Goal: Information Seeking & Learning: Learn about a topic

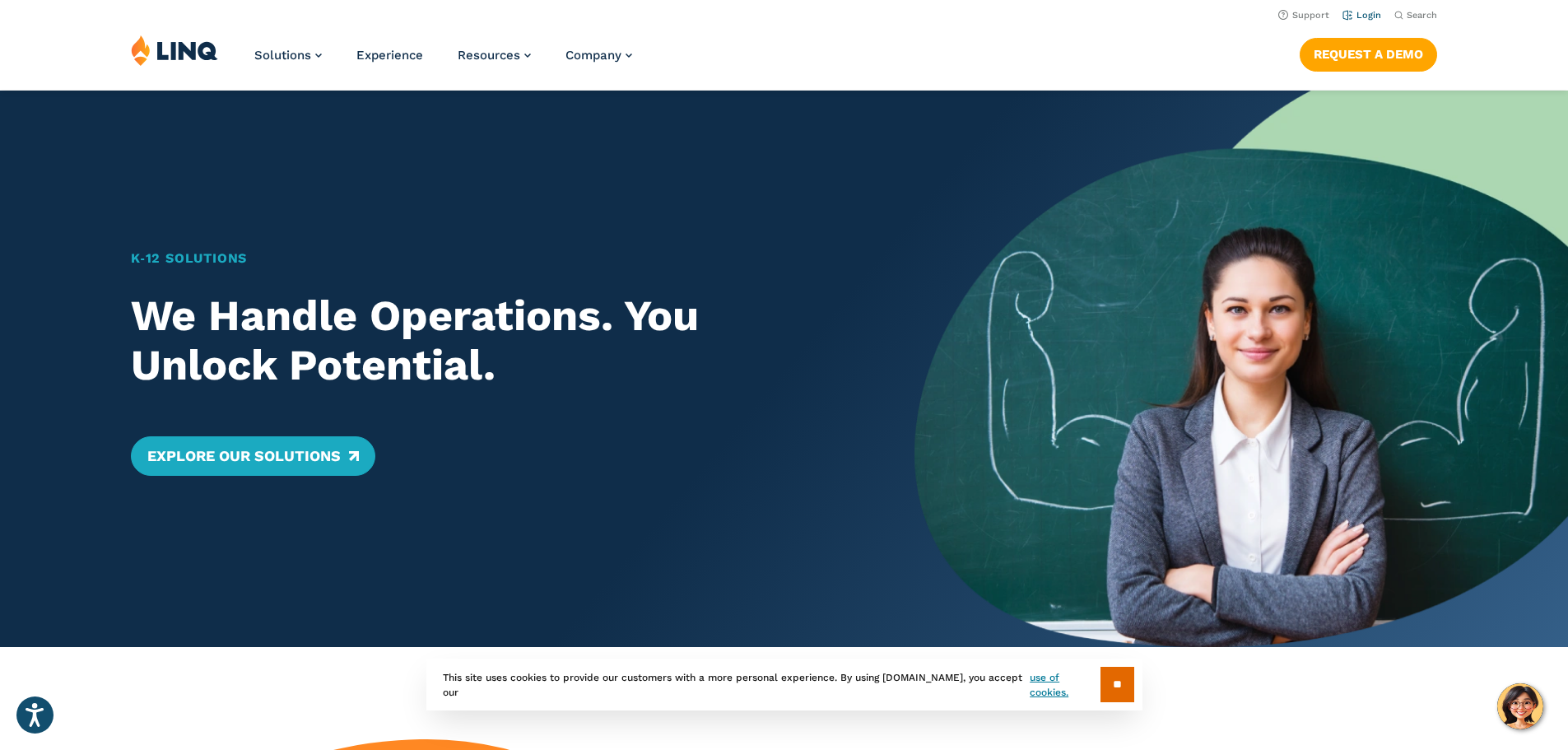
click at [1372, 17] on link "Login" at bounding box center [1361, 14] width 39 height 10
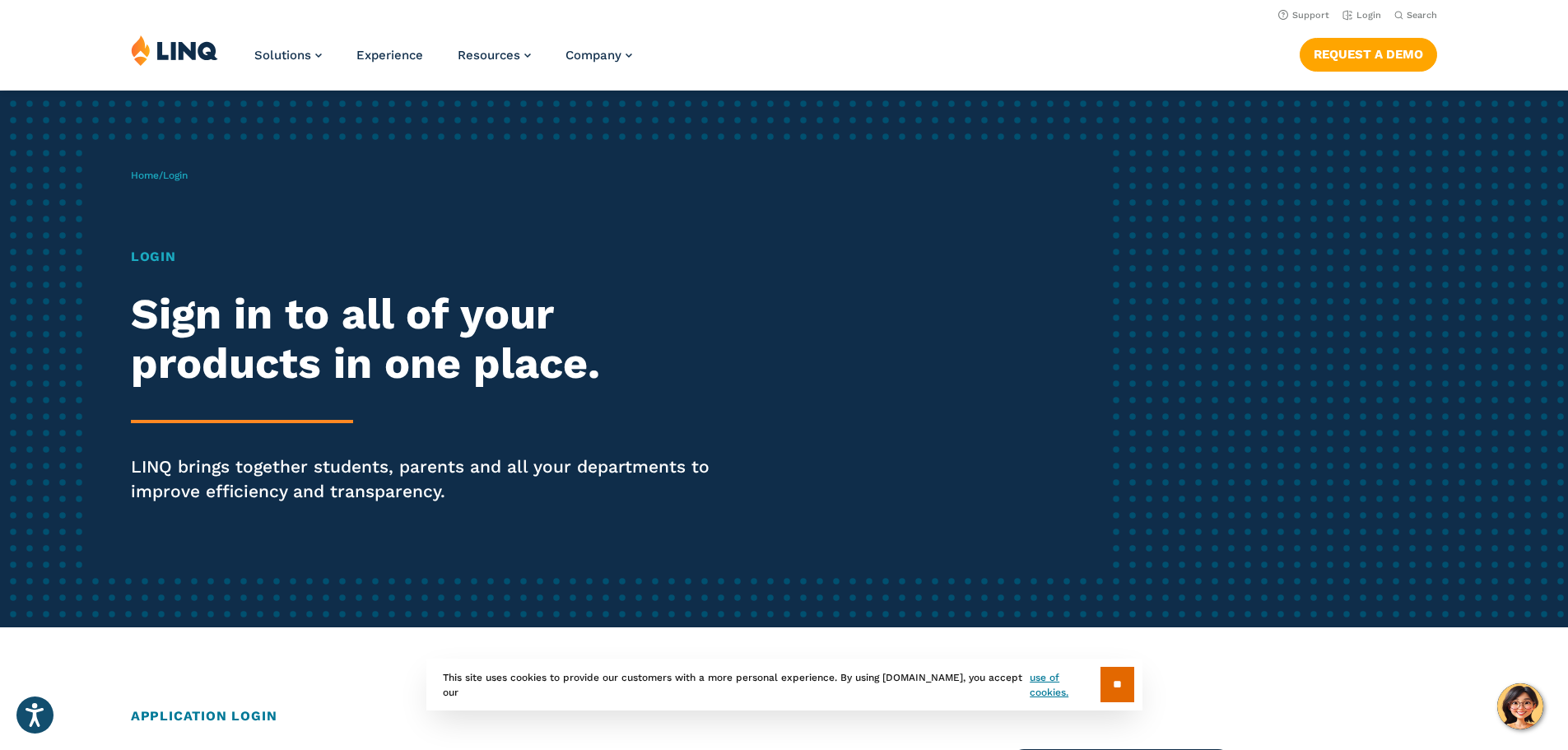
click at [162, 252] on h1 "Login" at bounding box center [433, 256] width 604 height 20
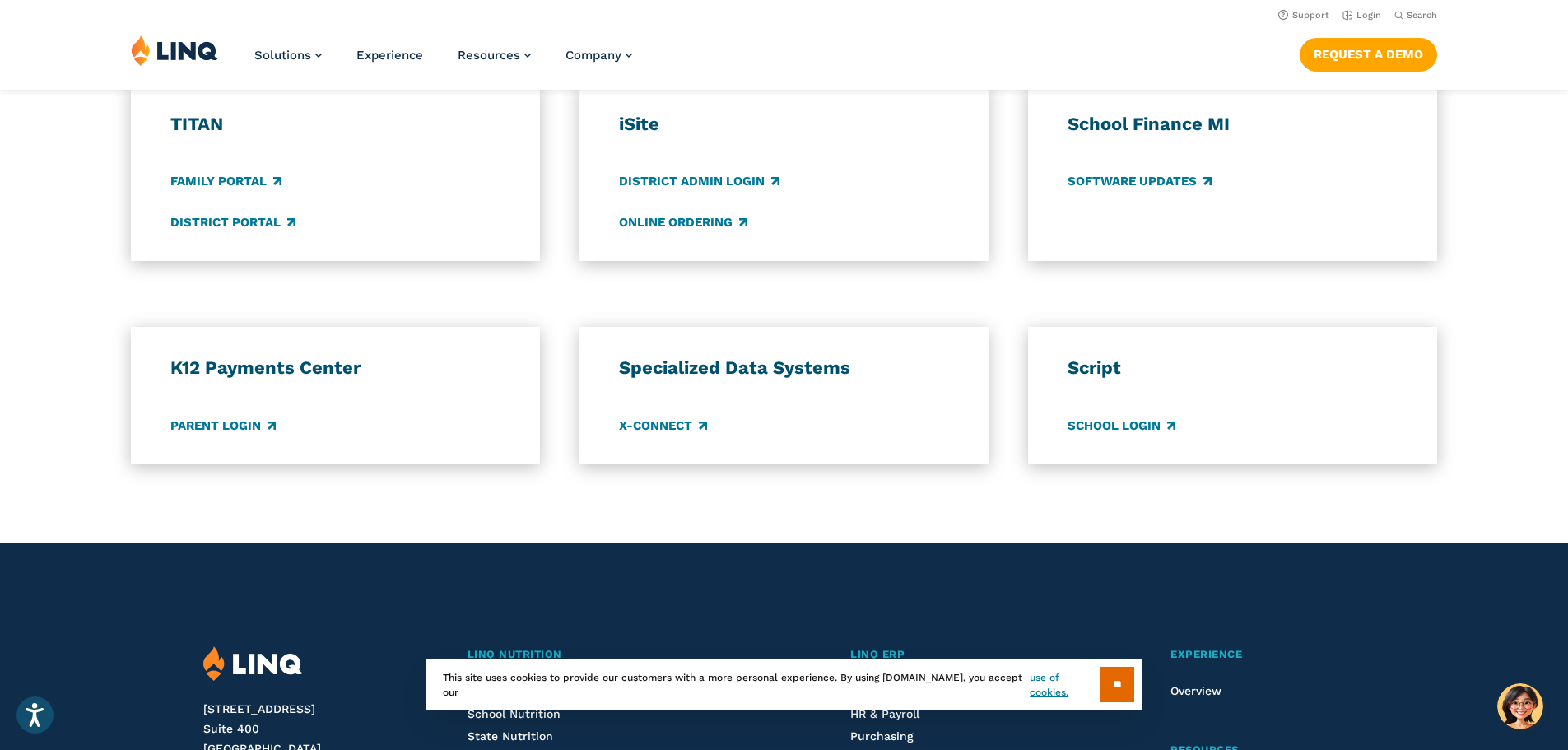
scroll to position [823, 0]
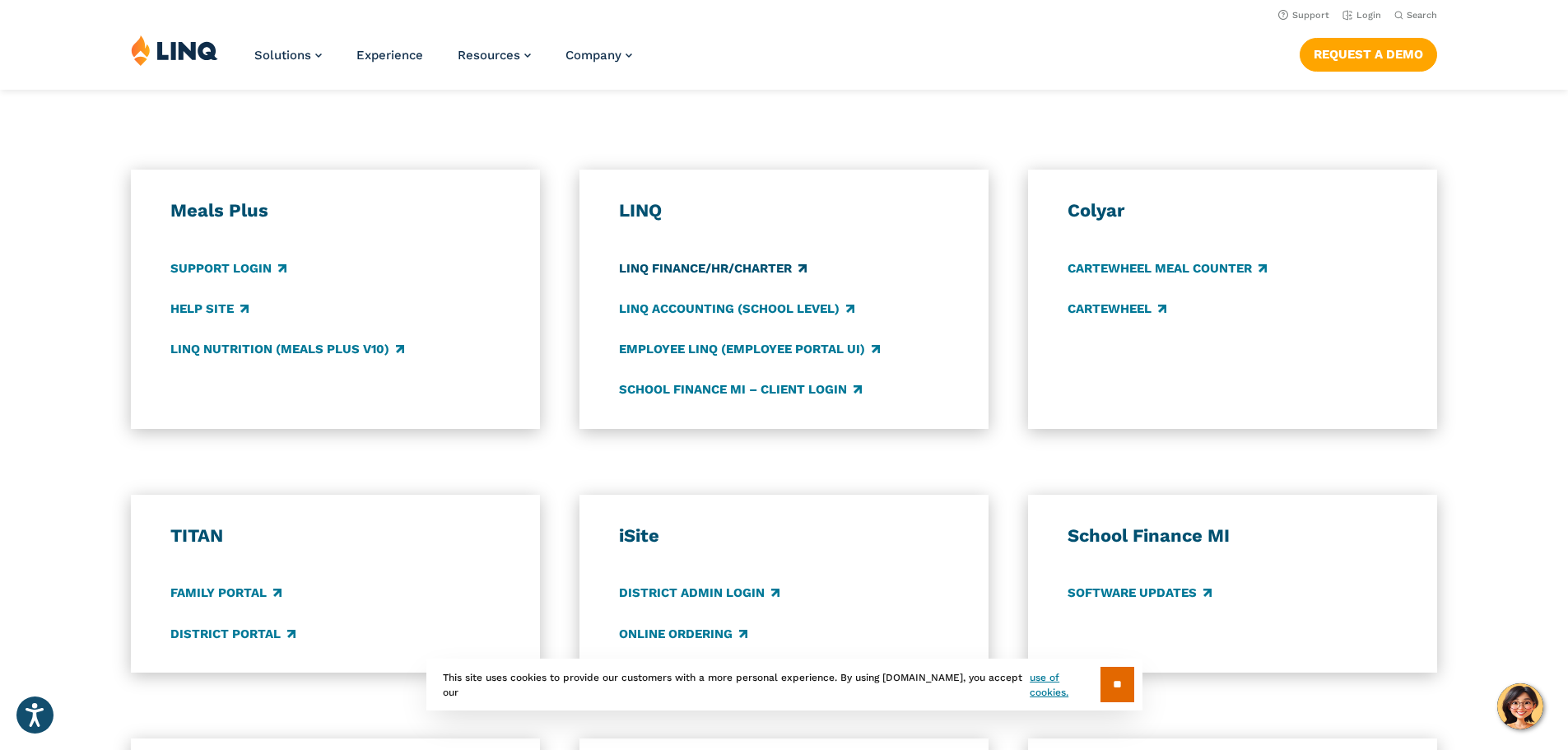
click at [803, 275] on link "LINQ Finance/HR/Charter" at bounding box center [712, 267] width 188 height 18
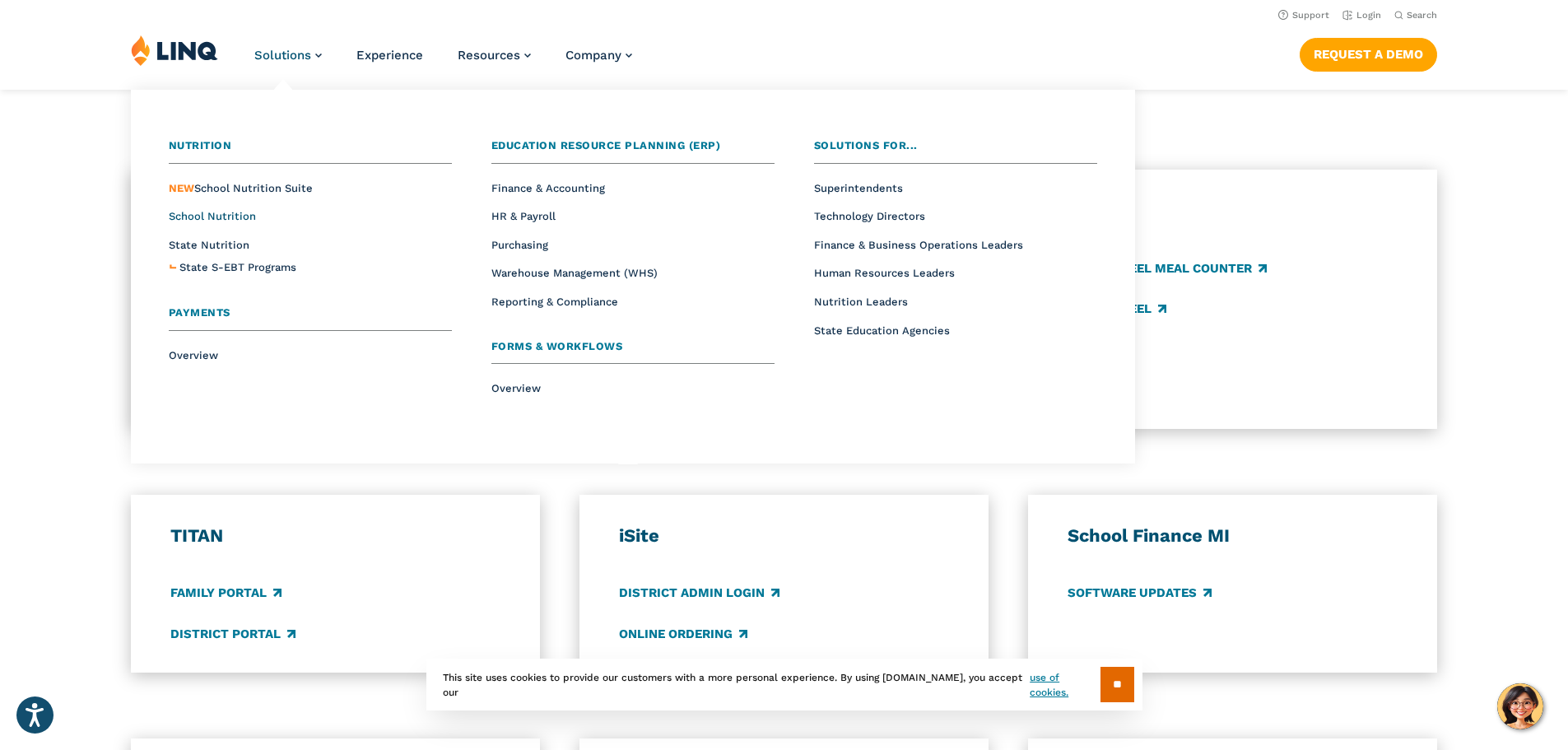
click at [206, 210] on span "School Nutrition" at bounding box center [213, 215] width 87 height 12
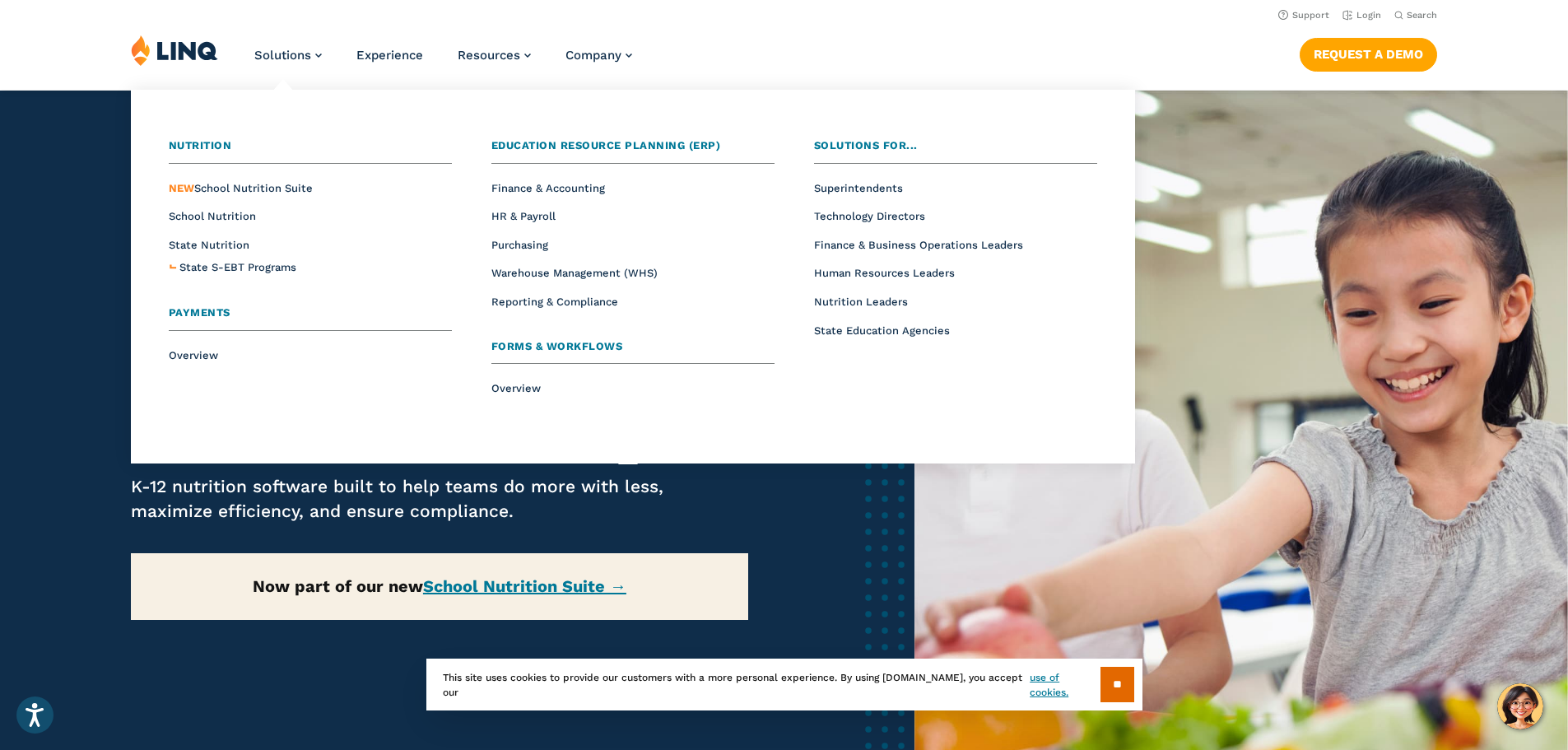
click at [227, 196] on li "NEW School Nutrition Suite" at bounding box center [311, 187] width 283 height 22
click at [227, 195] on li "NEW School Nutrition Suite" at bounding box center [311, 187] width 283 height 22
click at [227, 185] on span "NEW School Nutrition Suite" at bounding box center [241, 188] width 144 height 12
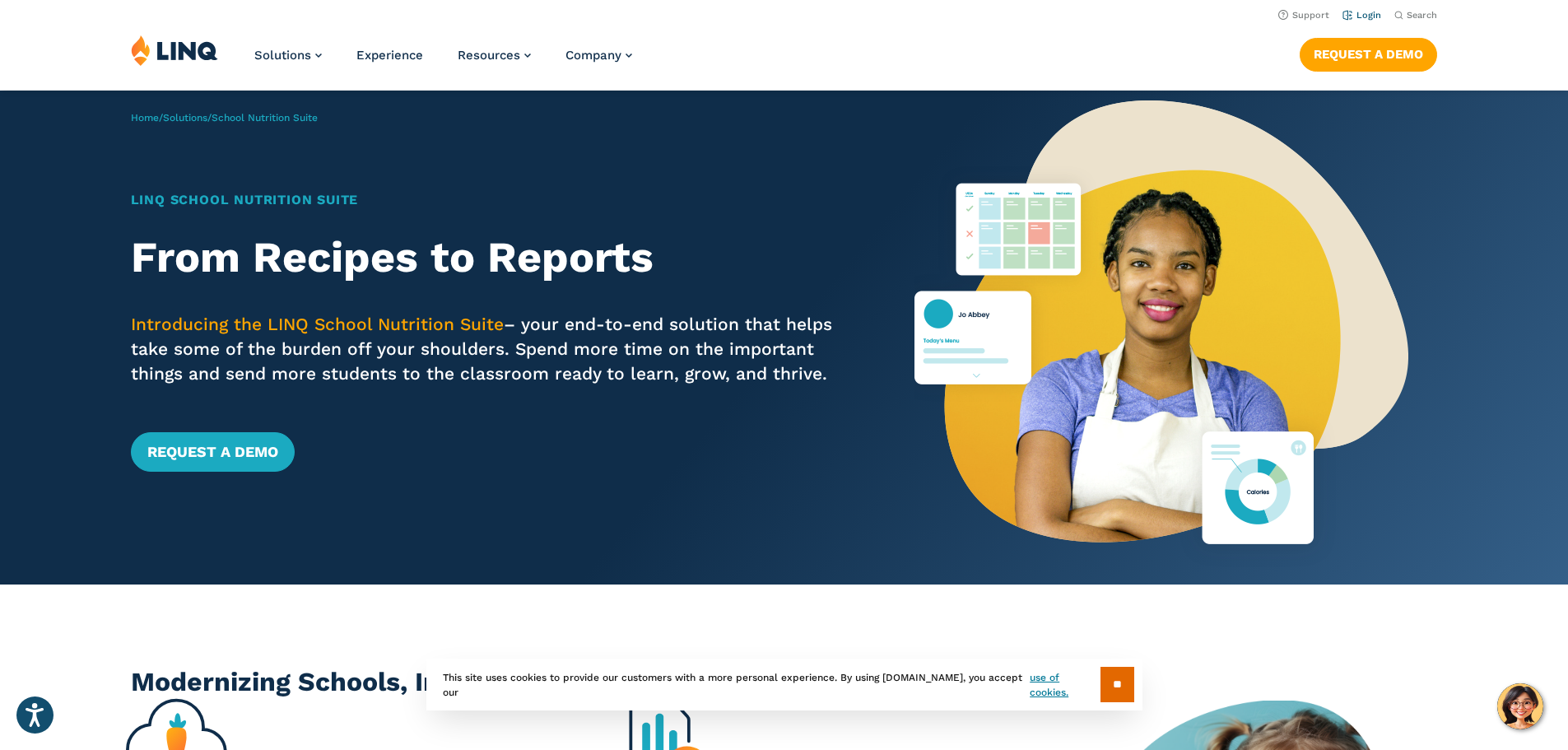
click at [1362, 19] on link "Login" at bounding box center [1361, 14] width 39 height 10
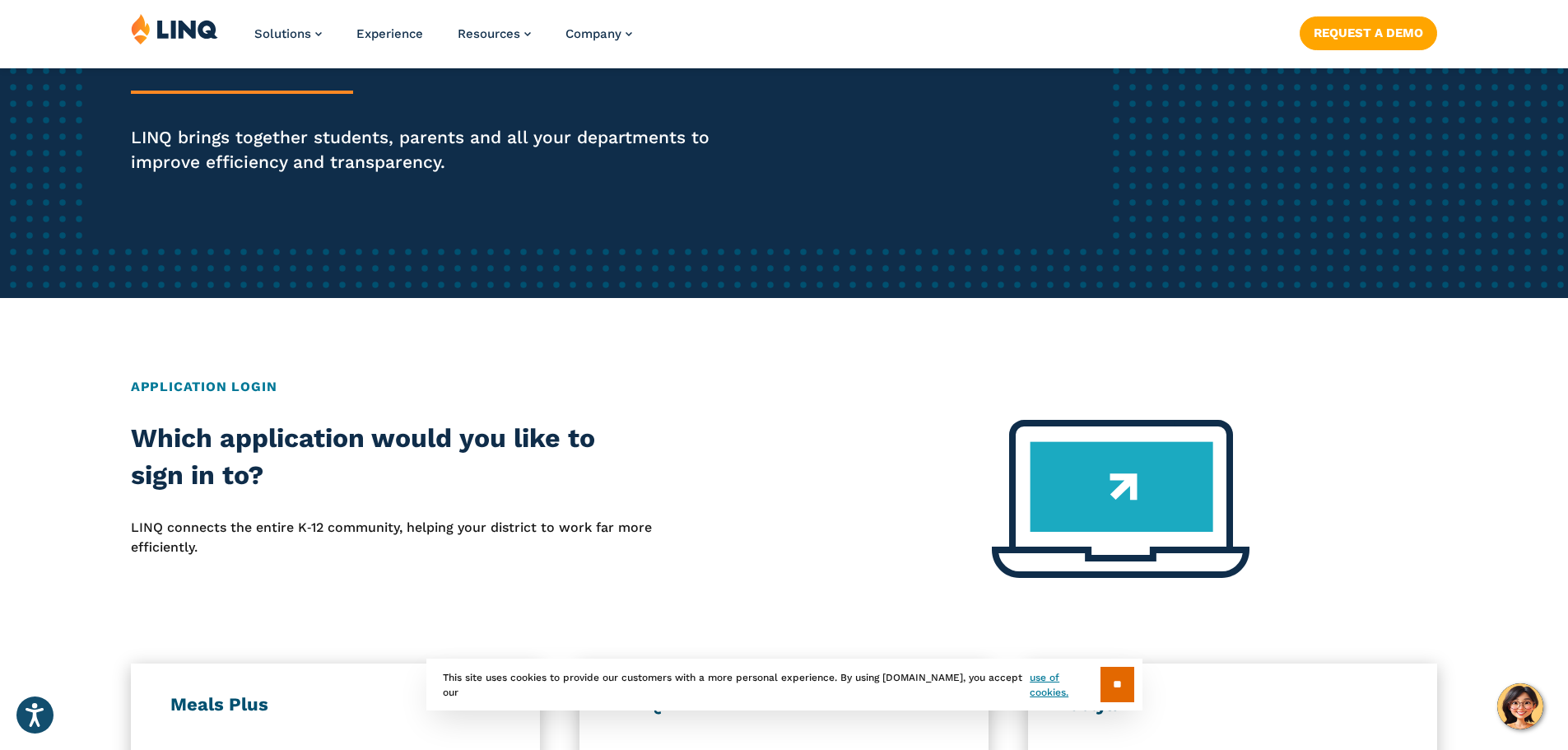
scroll to position [658, 0]
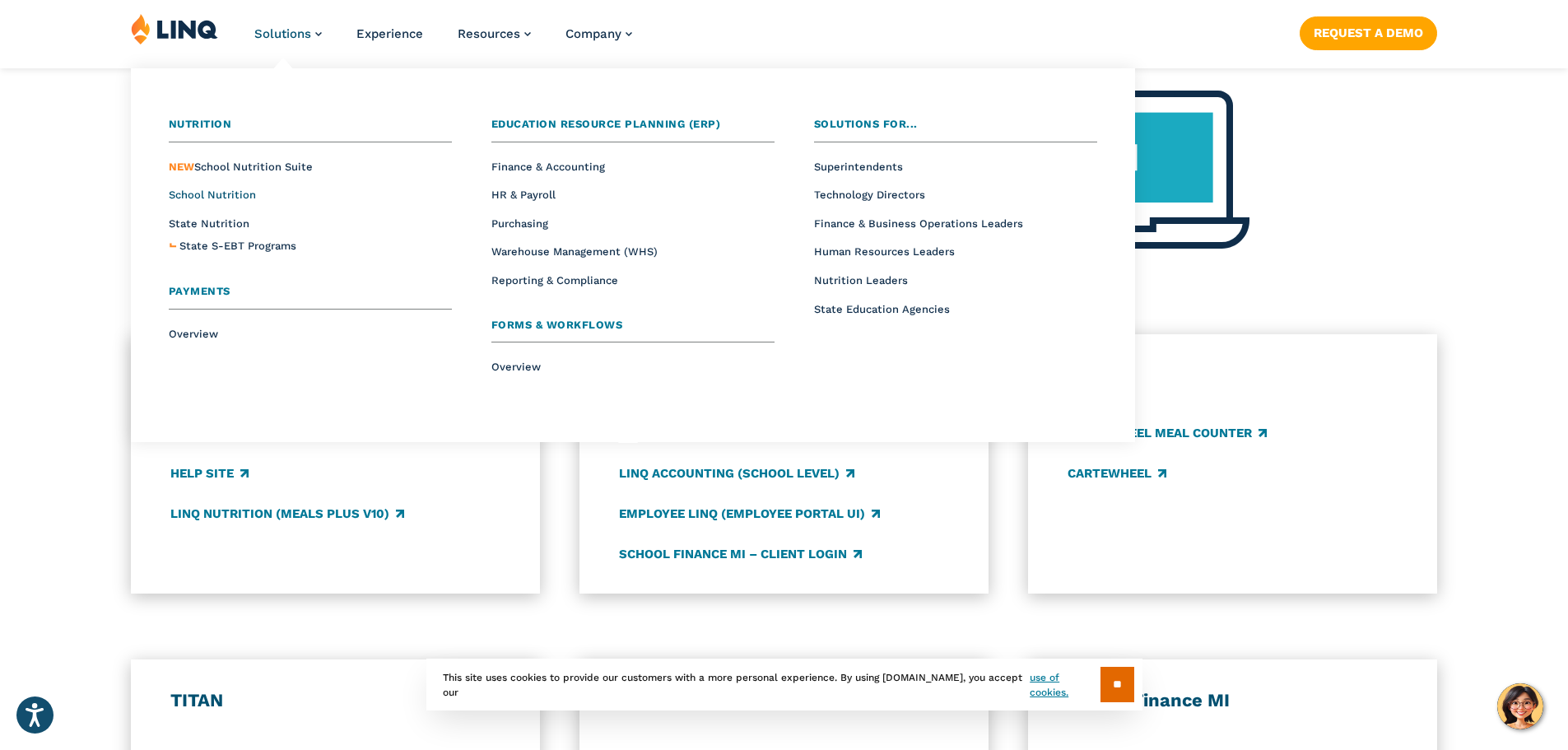
click at [223, 197] on span "School Nutrition" at bounding box center [213, 195] width 87 height 12
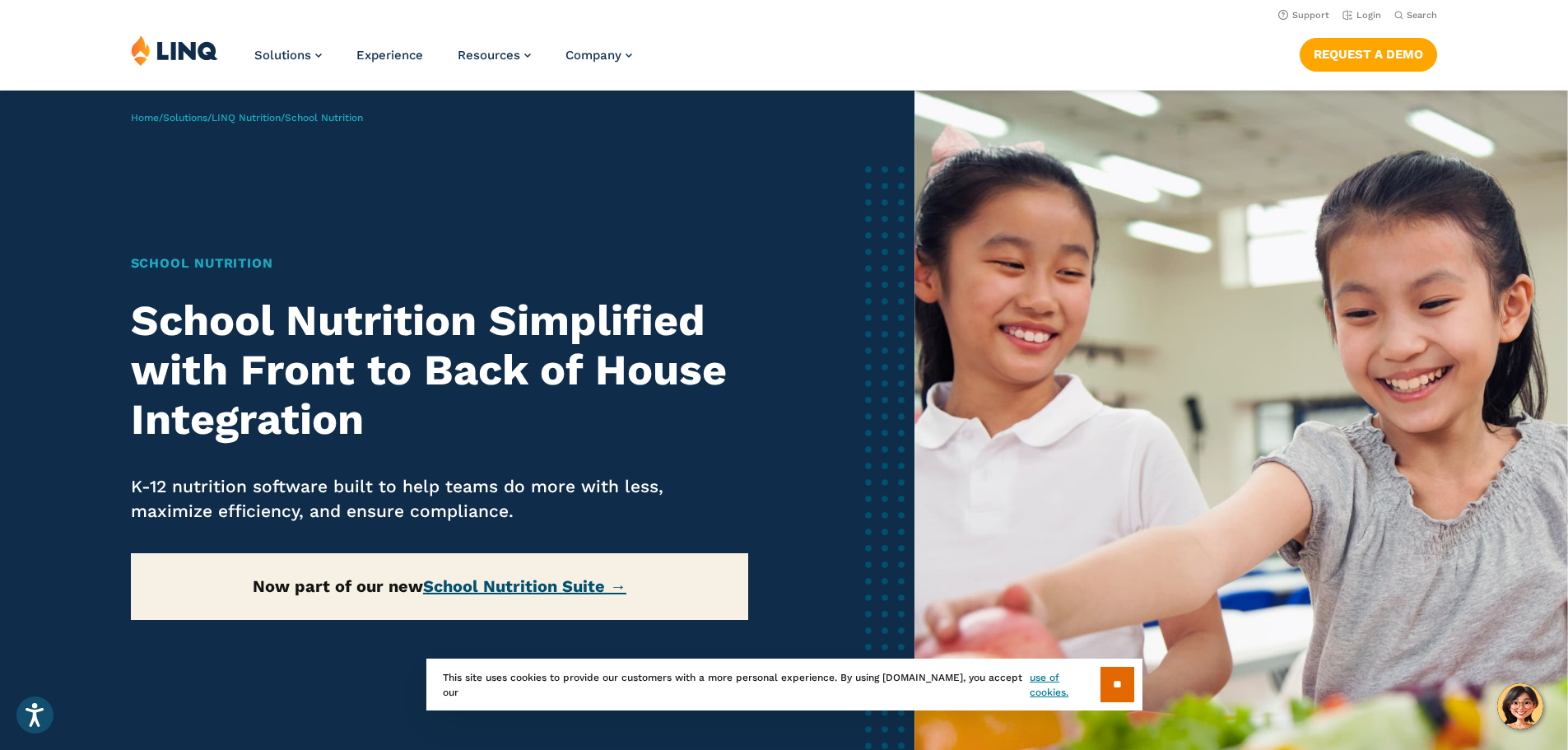
click at [540, 585] on link "School Nutrition Suite →" at bounding box center [524, 586] width 203 height 20
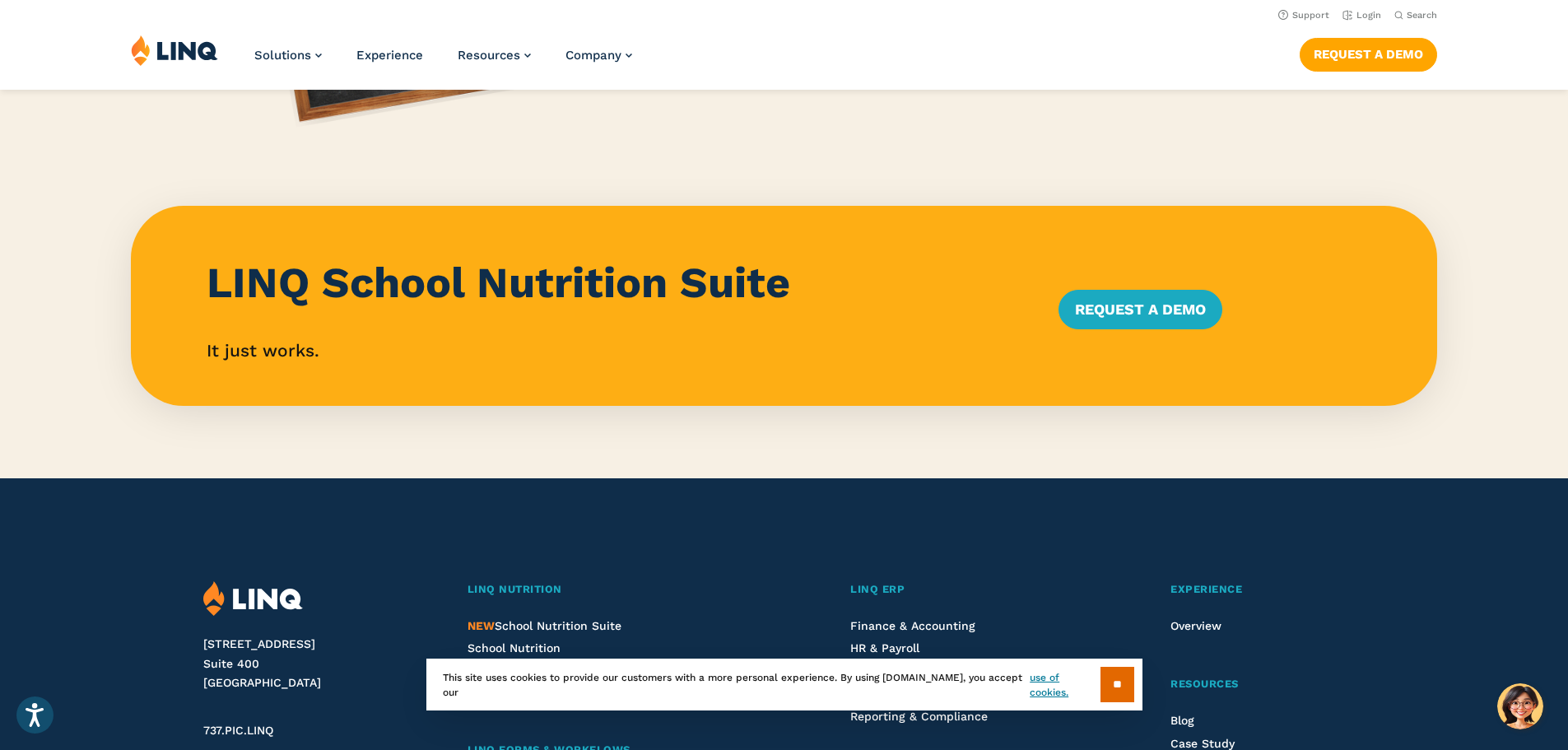
scroll to position [987, 0]
